Goal: Transaction & Acquisition: Book appointment/travel/reservation

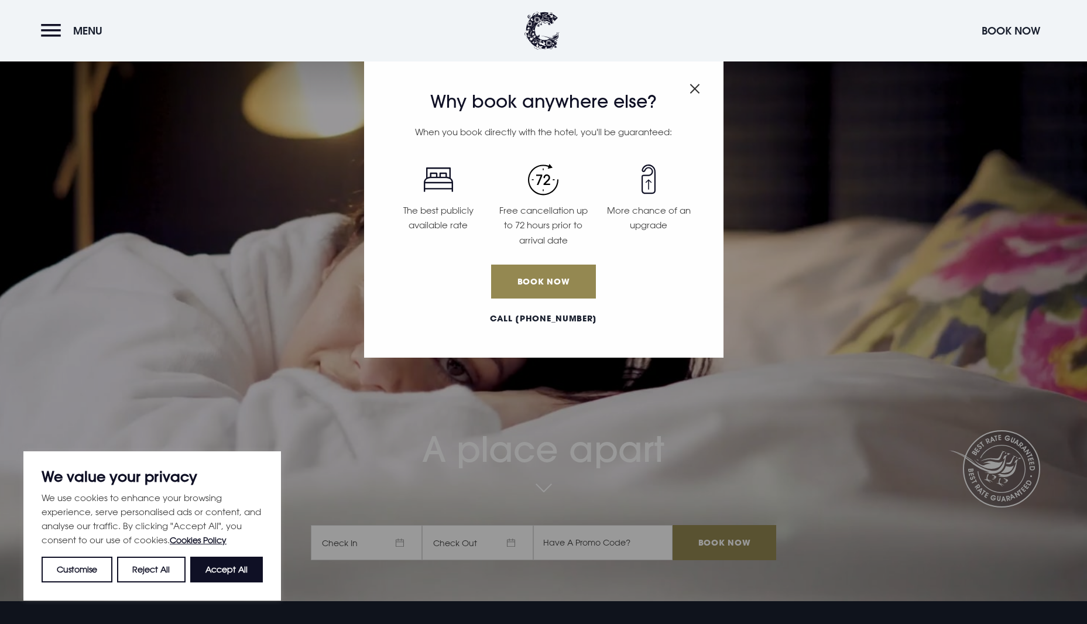
scroll to position [23, 1]
click at [558, 282] on link "Book Now" at bounding box center [543, 282] width 104 height 34
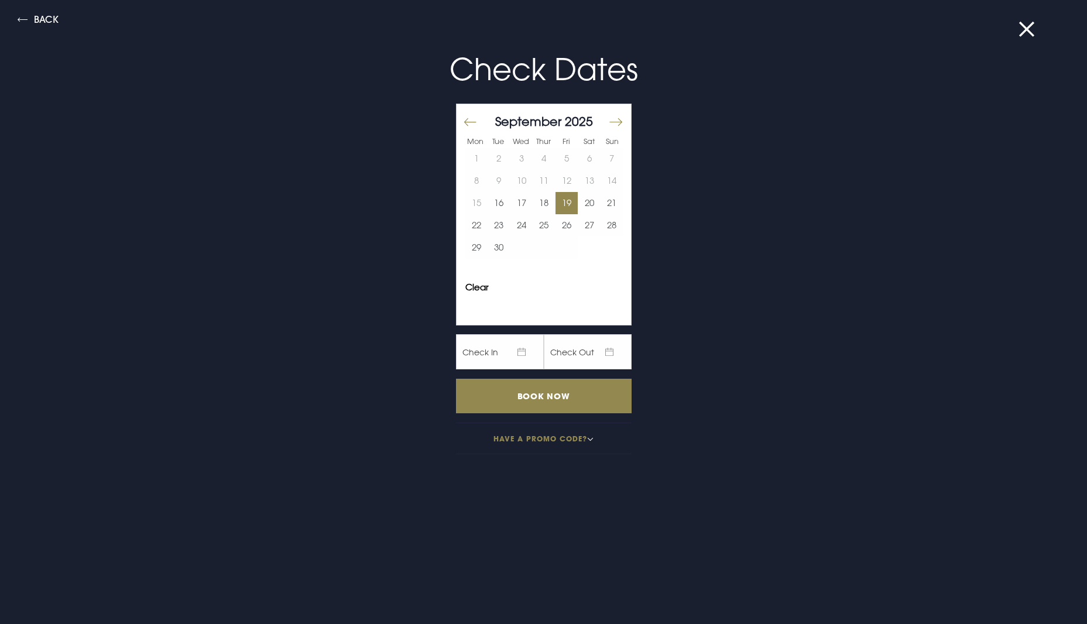
scroll to position [22, 1]
click at [614, 120] on button "Move forward to switch to the next month." at bounding box center [615, 121] width 14 height 25
click at [614, 121] on button "Move forward to switch to the next month." at bounding box center [615, 121] width 14 height 25
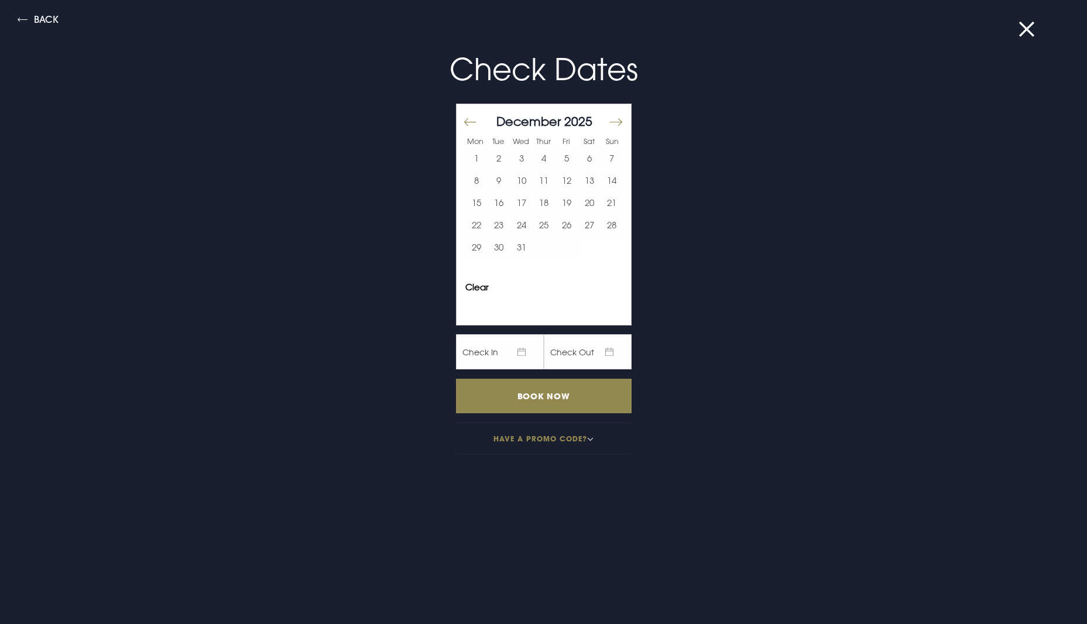
scroll to position [42, 0]
click at [614, 121] on button "Move forward to switch to the next month." at bounding box center [615, 121] width 14 height 25
click at [612, 204] on button "18" at bounding box center [611, 203] width 23 height 22
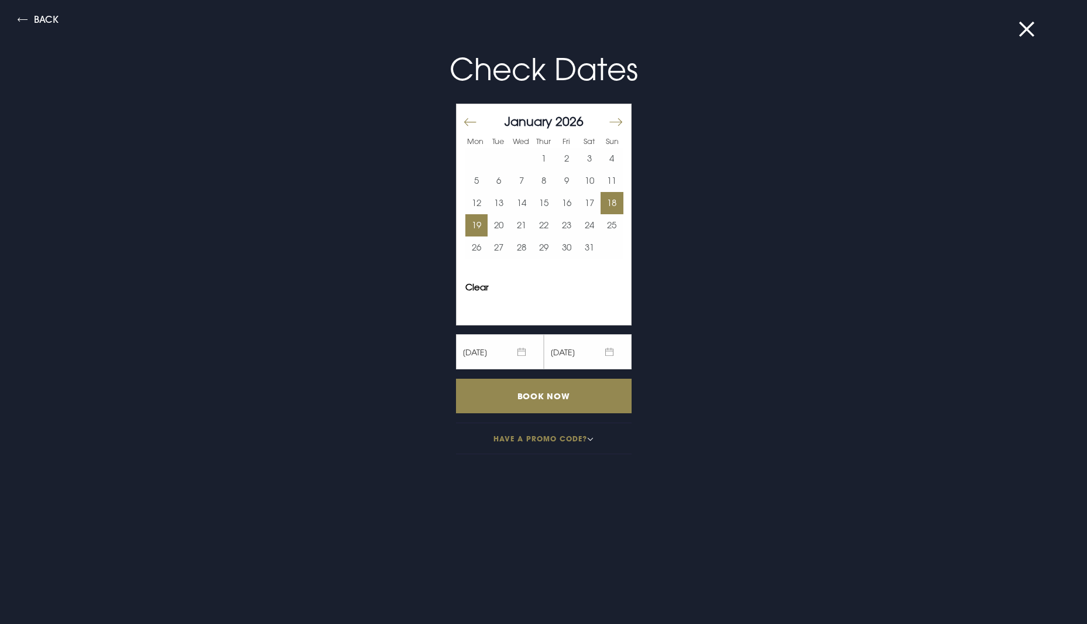
click at [478, 219] on button "19" at bounding box center [476, 225] width 23 height 22
click at [539, 395] on input "Book Now" at bounding box center [544, 396] width 176 height 35
